Goal: Book appointment/travel/reservation

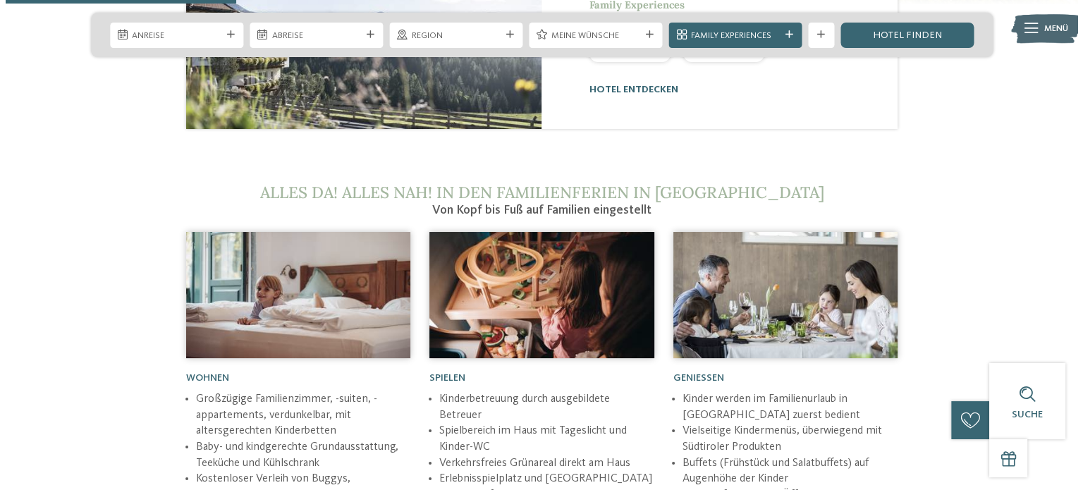
scroll to position [1552, 0]
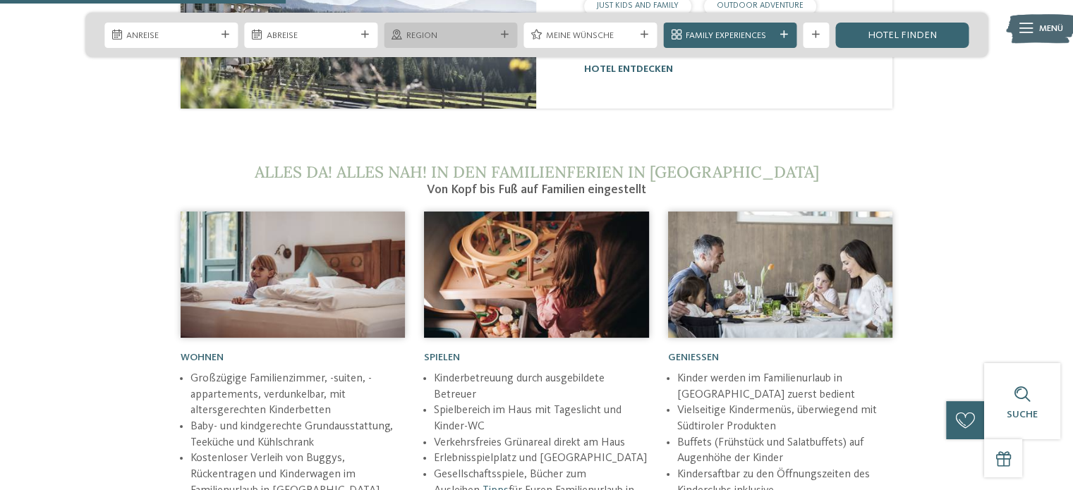
click at [444, 34] on span "Region" at bounding box center [450, 36] width 89 height 13
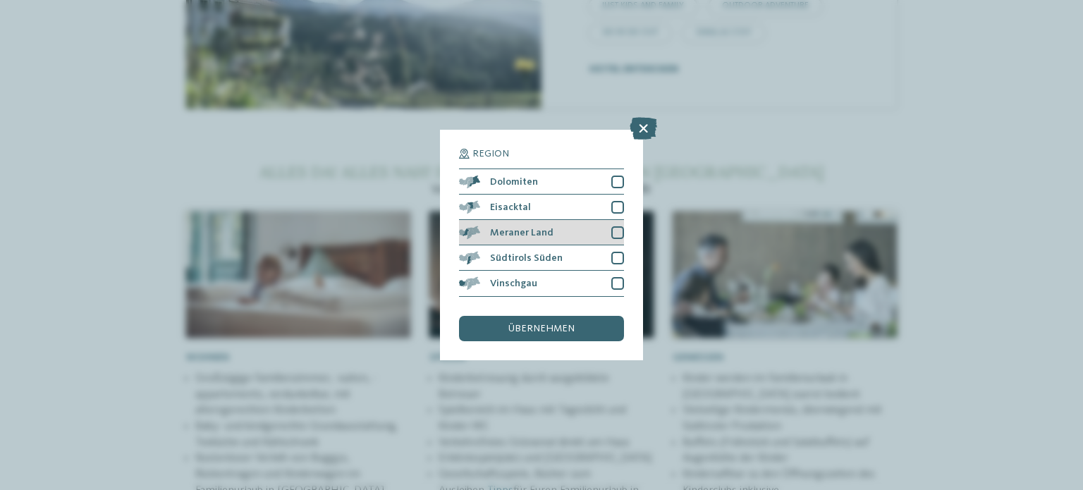
click at [618, 228] on div at bounding box center [617, 232] width 13 height 13
click at [573, 335] on div "übernehmen" at bounding box center [541, 328] width 165 height 25
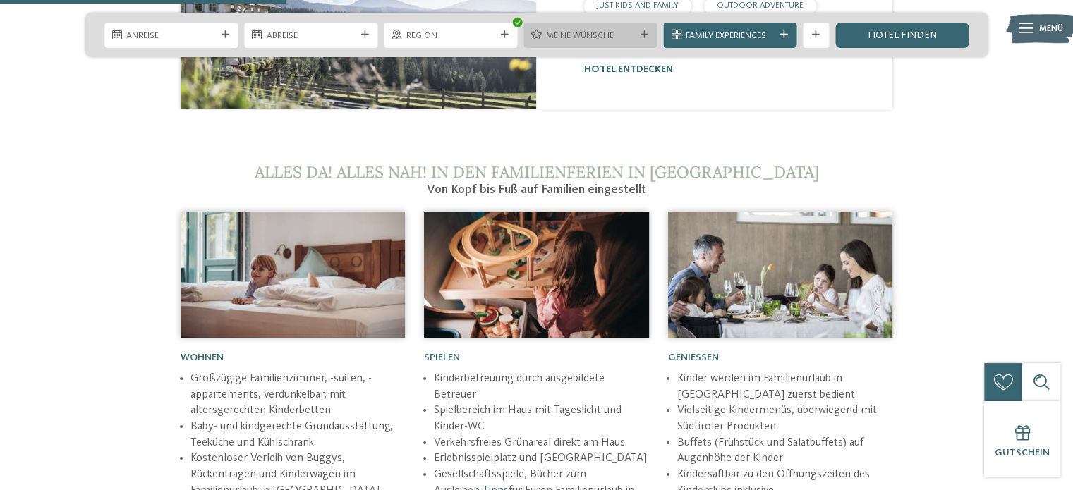
click at [561, 28] on div "Meine Wünsche" at bounding box center [589, 34] width 95 height 13
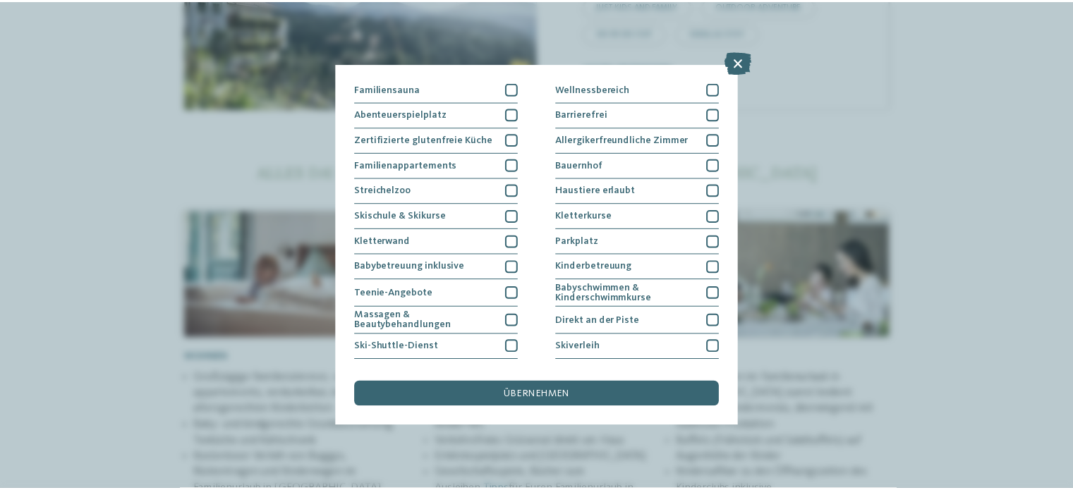
scroll to position [175, 0]
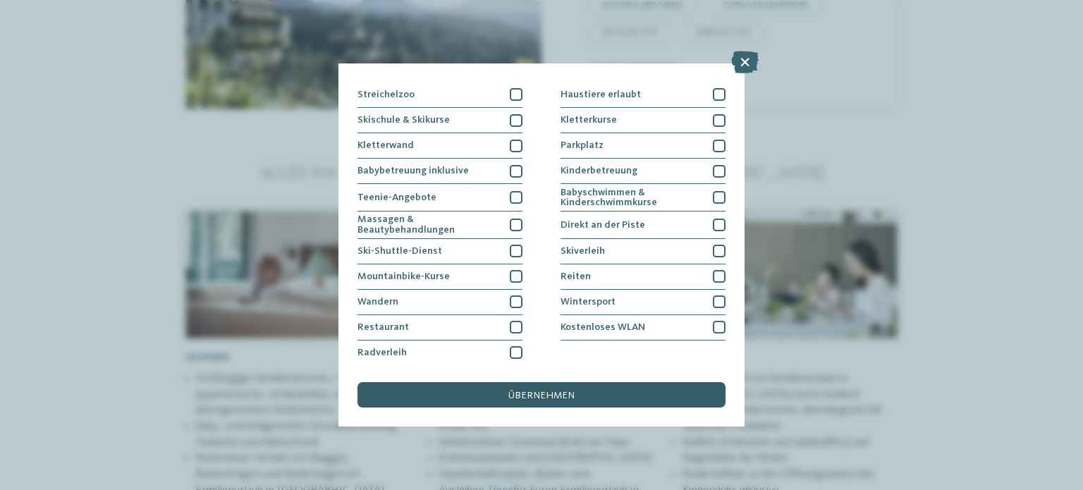
click at [549, 395] on span "übernehmen" at bounding box center [541, 396] width 66 height 10
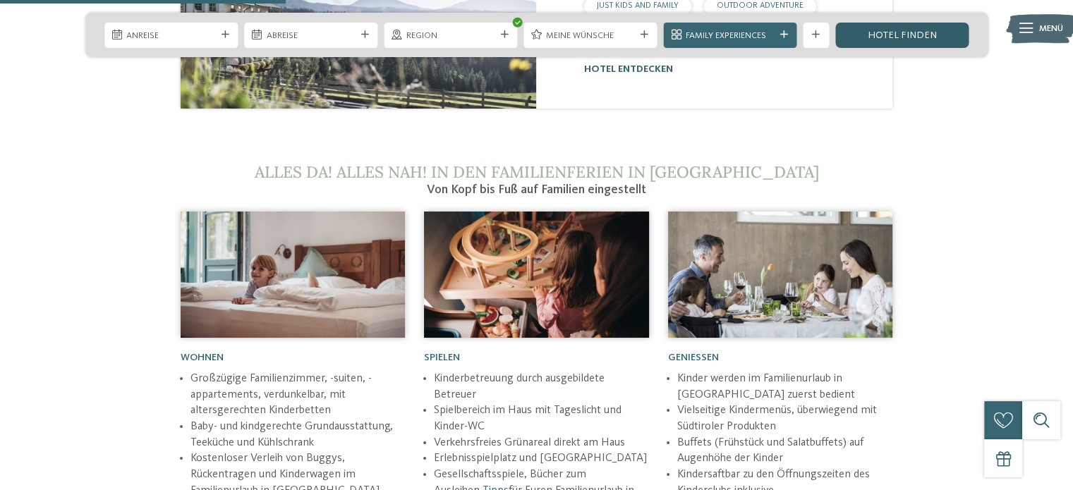
click at [920, 41] on link "Hotel finden" at bounding box center [901, 35] width 133 height 25
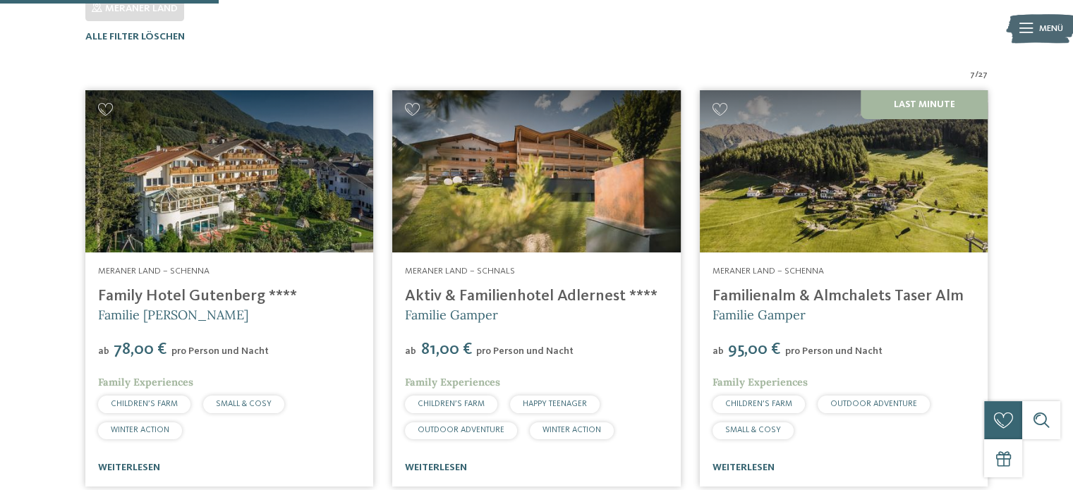
scroll to position [408, 0]
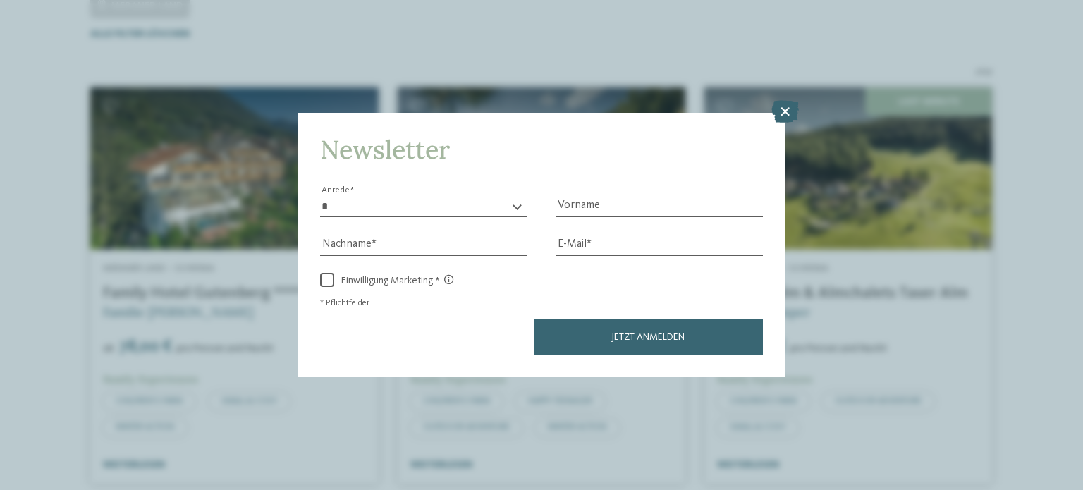
drag, startPoint x: 829, startPoint y: 289, endPoint x: 784, endPoint y: 107, distance: 187.5
click at [784, 107] on icon at bounding box center [786, 111] width 28 height 23
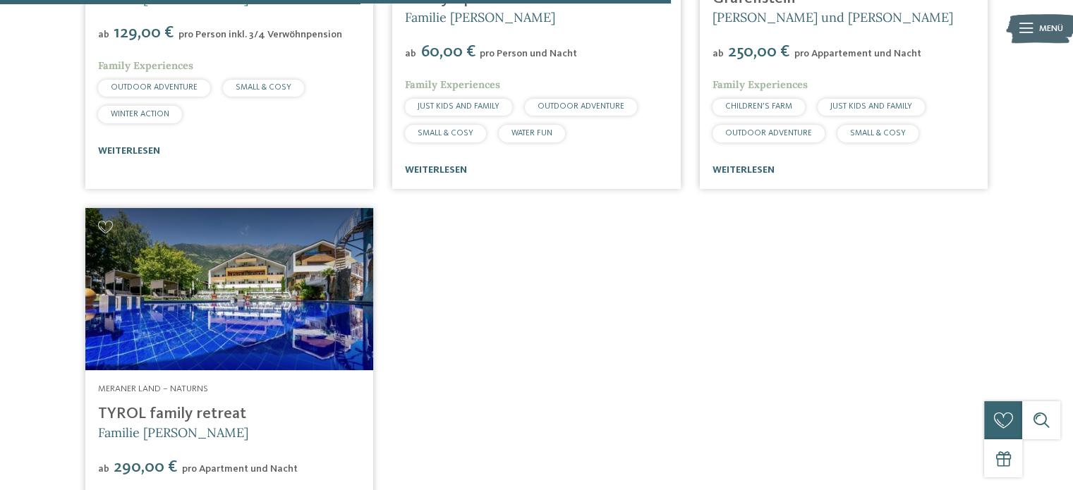
scroll to position [1255, 0]
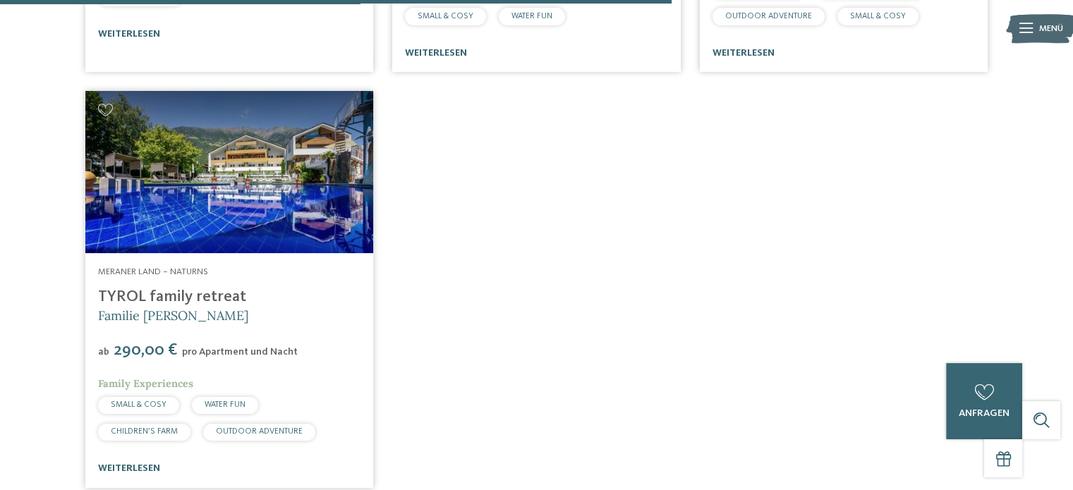
click at [148, 298] on link "TYROL family retreat" at bounding box center [172, 297] width 148 height 16
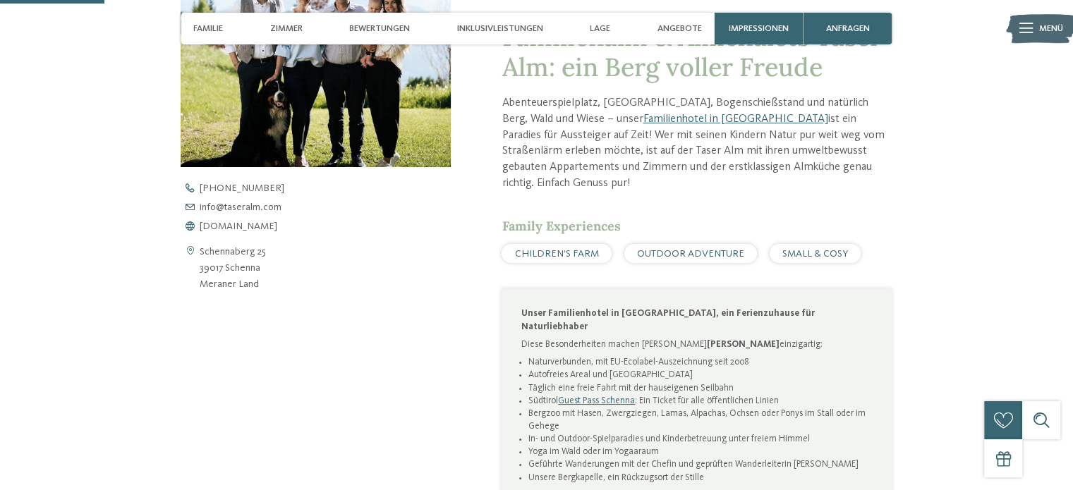
scroll to position [494, 0]
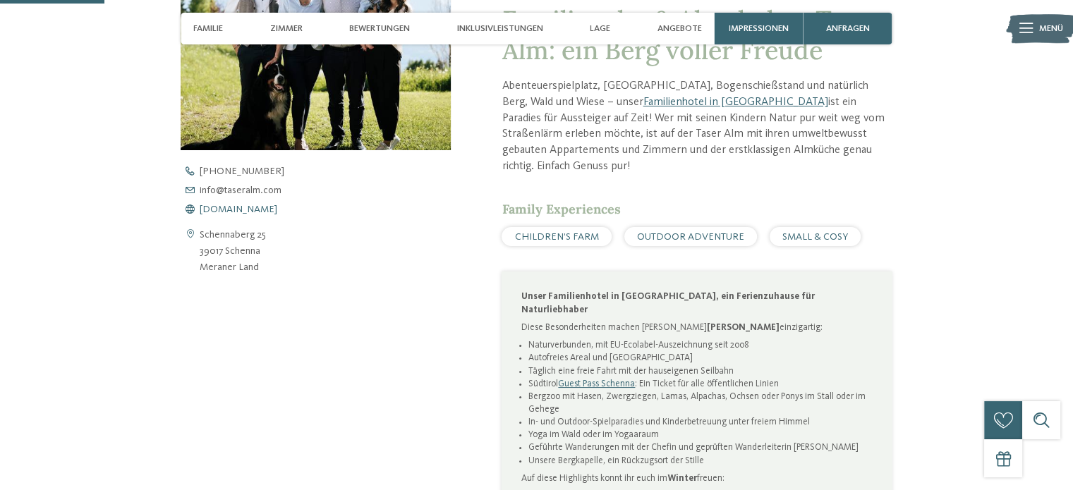
click at [234, 206] on span "[DOMAIN_NAME]" at bounding box center [239, 210] width 78 height 10
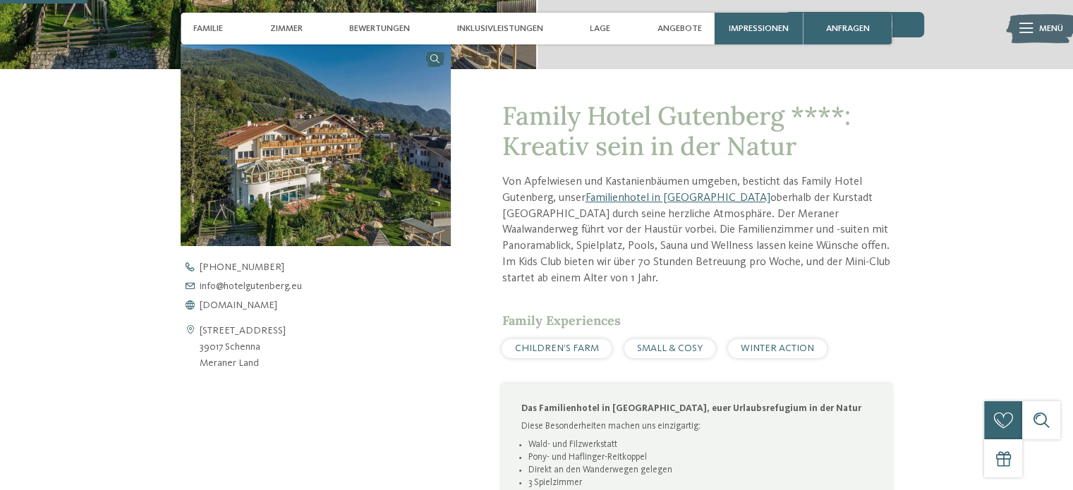
scroll to position [423, 0]
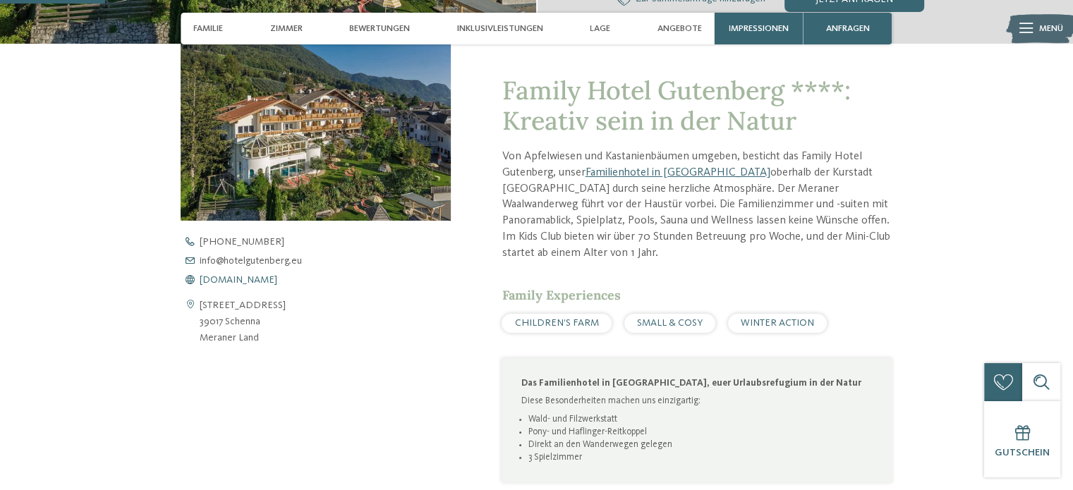
click at [226, 276] on span "[DOMAIN_NAME]" at bounding box center [239, 280] width 78 height 10
